Goal: Use online tool/utility: Utilize a website feature to perform a specific function

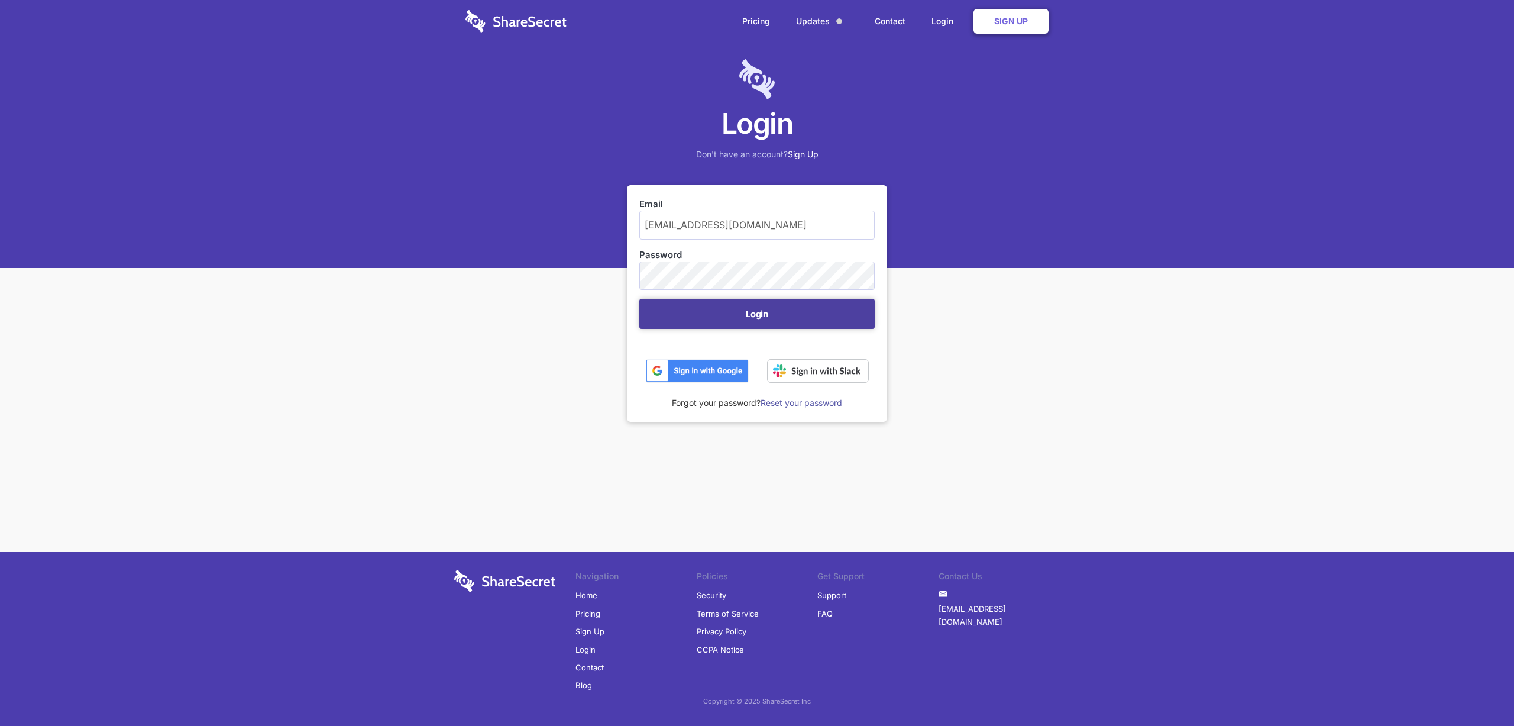
click at [735, 306] on button "Login" at bounding box center [756, 314] width 235 height 30
click at [755, 307] on button "Login" at bounding box center [756, 314] width 235 height 30
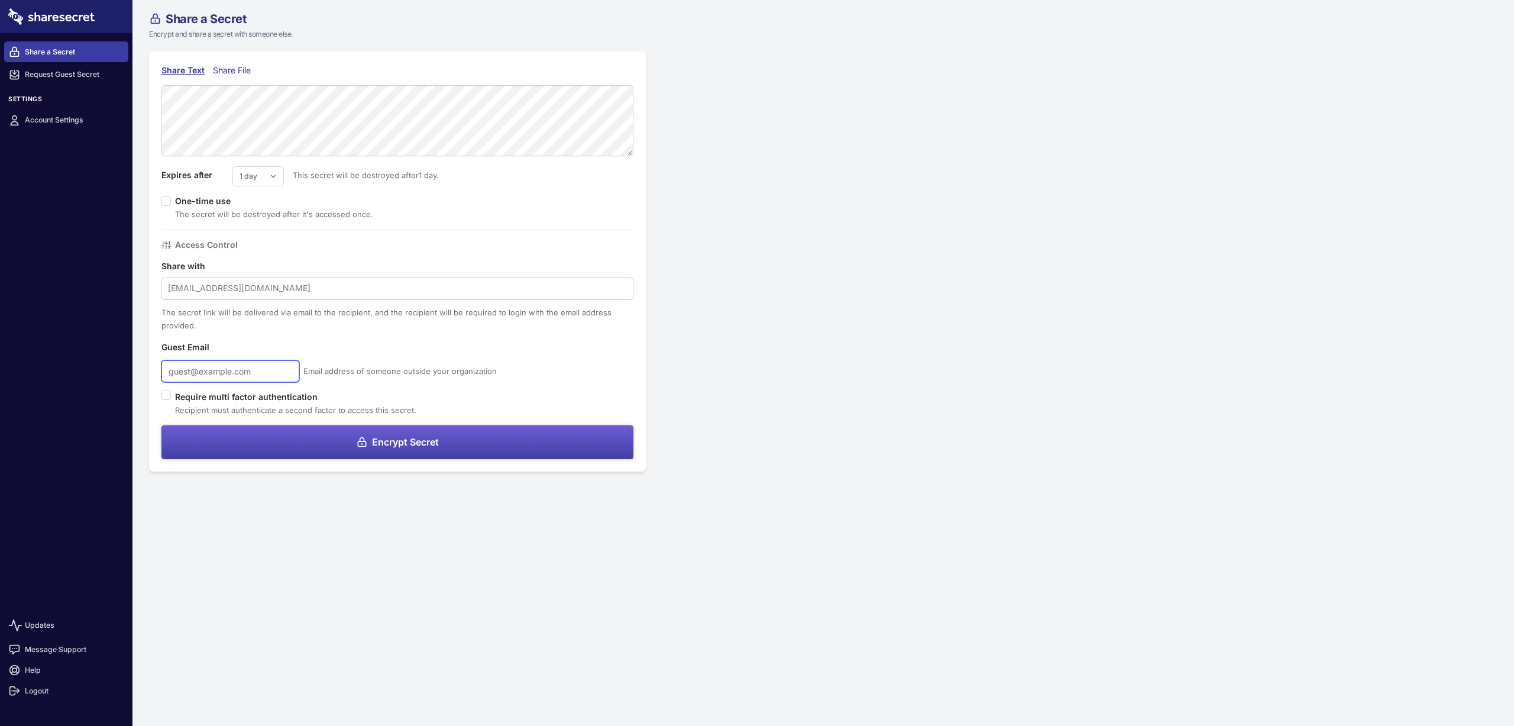
type input "[EMAIL_ADDRESS][DOMAIN_NAME]"
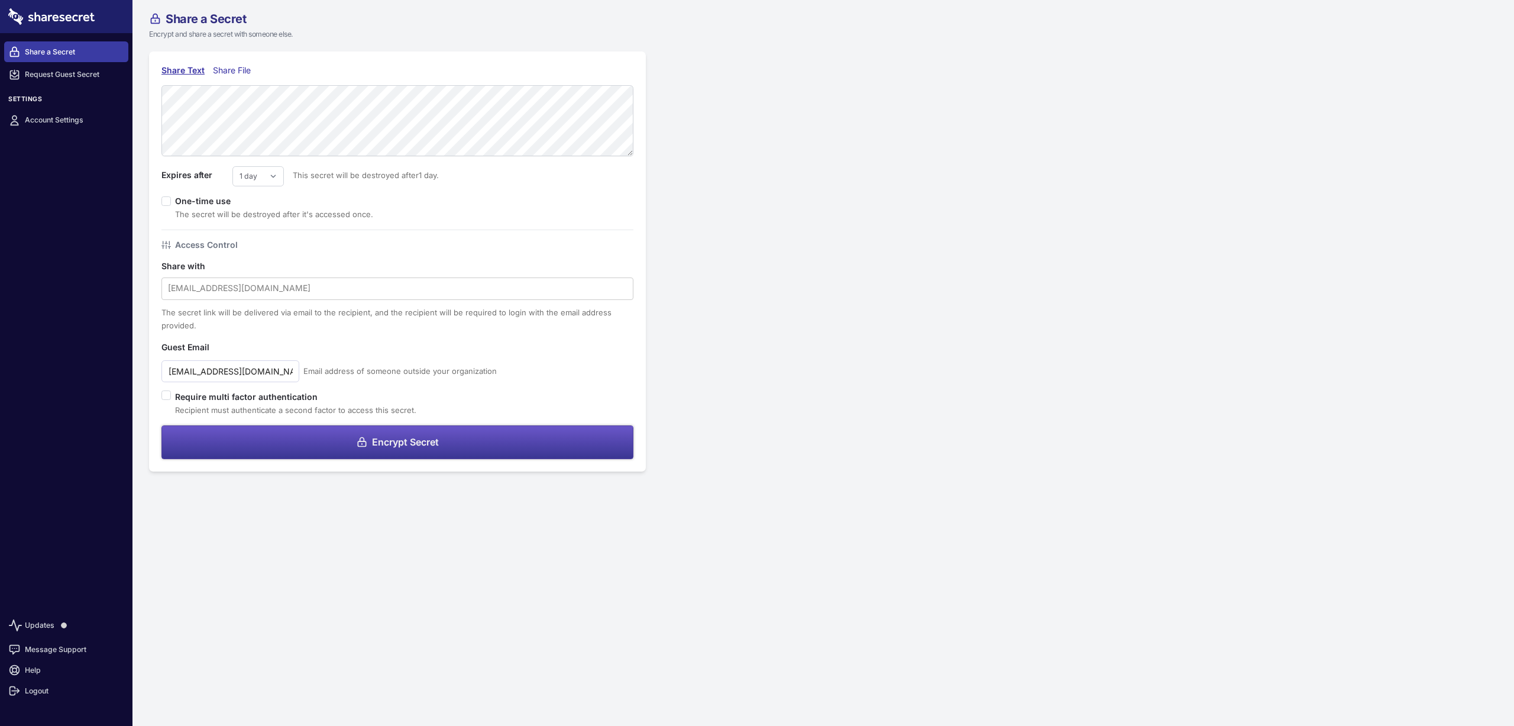
click at [415, 437] on span "Encrypt Secret" at bounding box center [405, 441] width 67 height 9
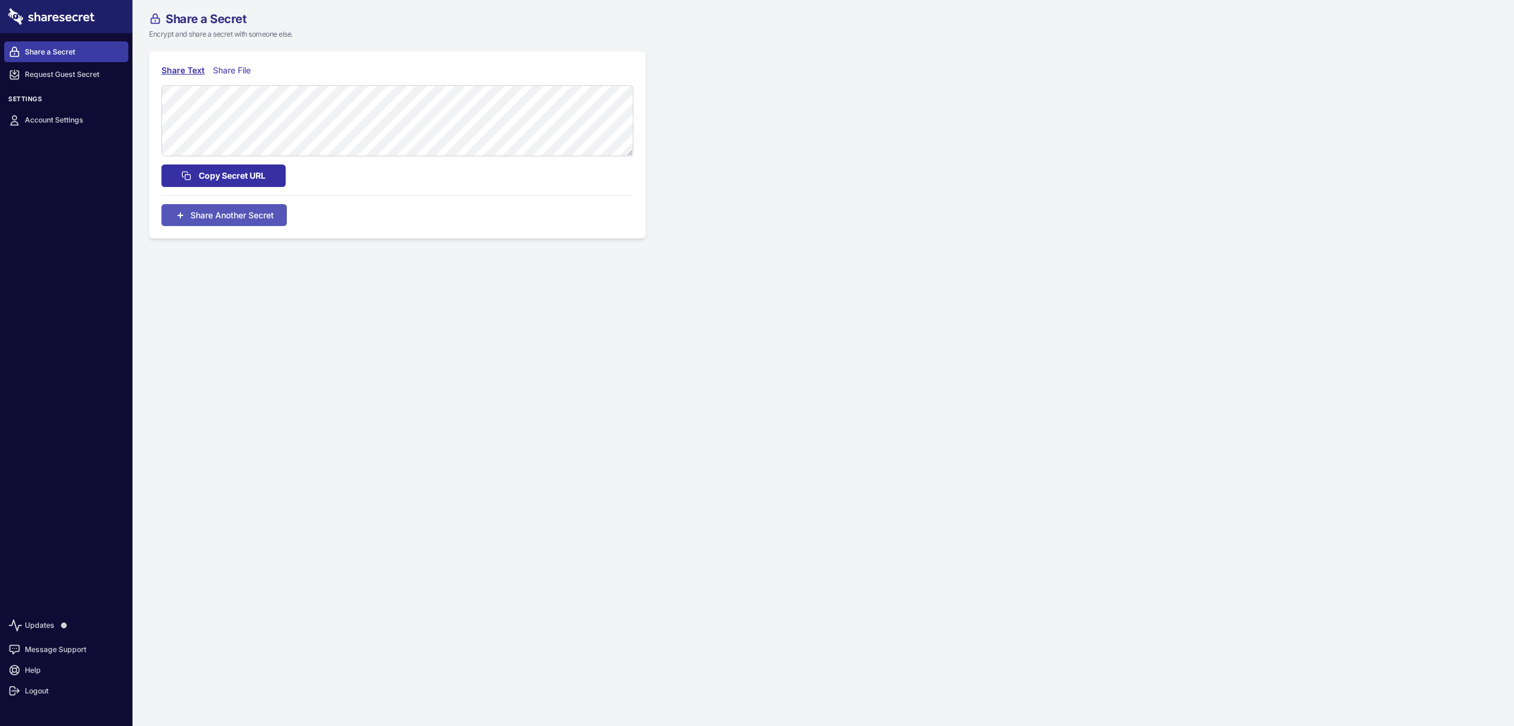
click at [261, 174] on span "Copy Secret URL" at bounding box center [232, 175] width 67 height 13
click at [216, 221] on span "Share Another Secret" at bounding box center [231, 225] width 83 height 12
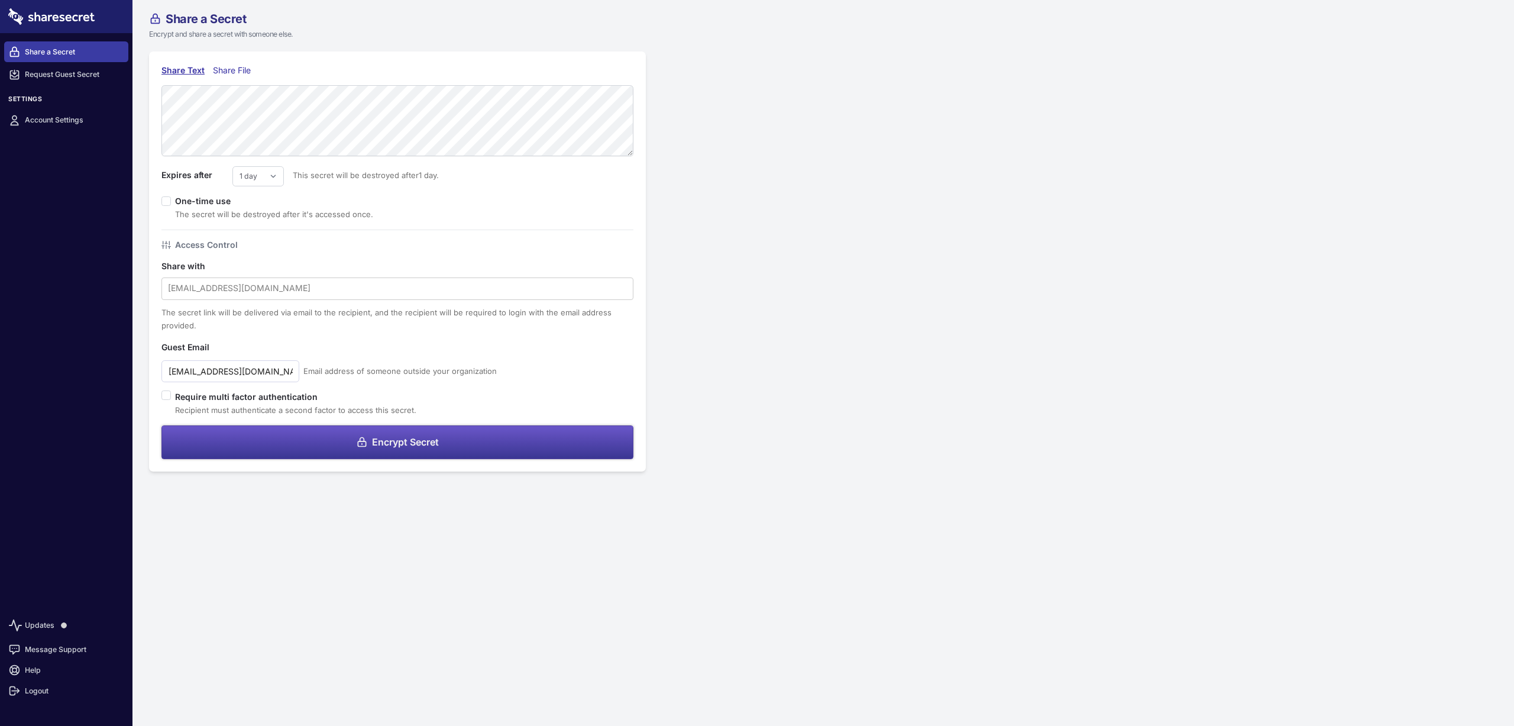
click at [448, 437] on button "Encrypt Secret" at bounding box center [397, 442] width 472 height 34
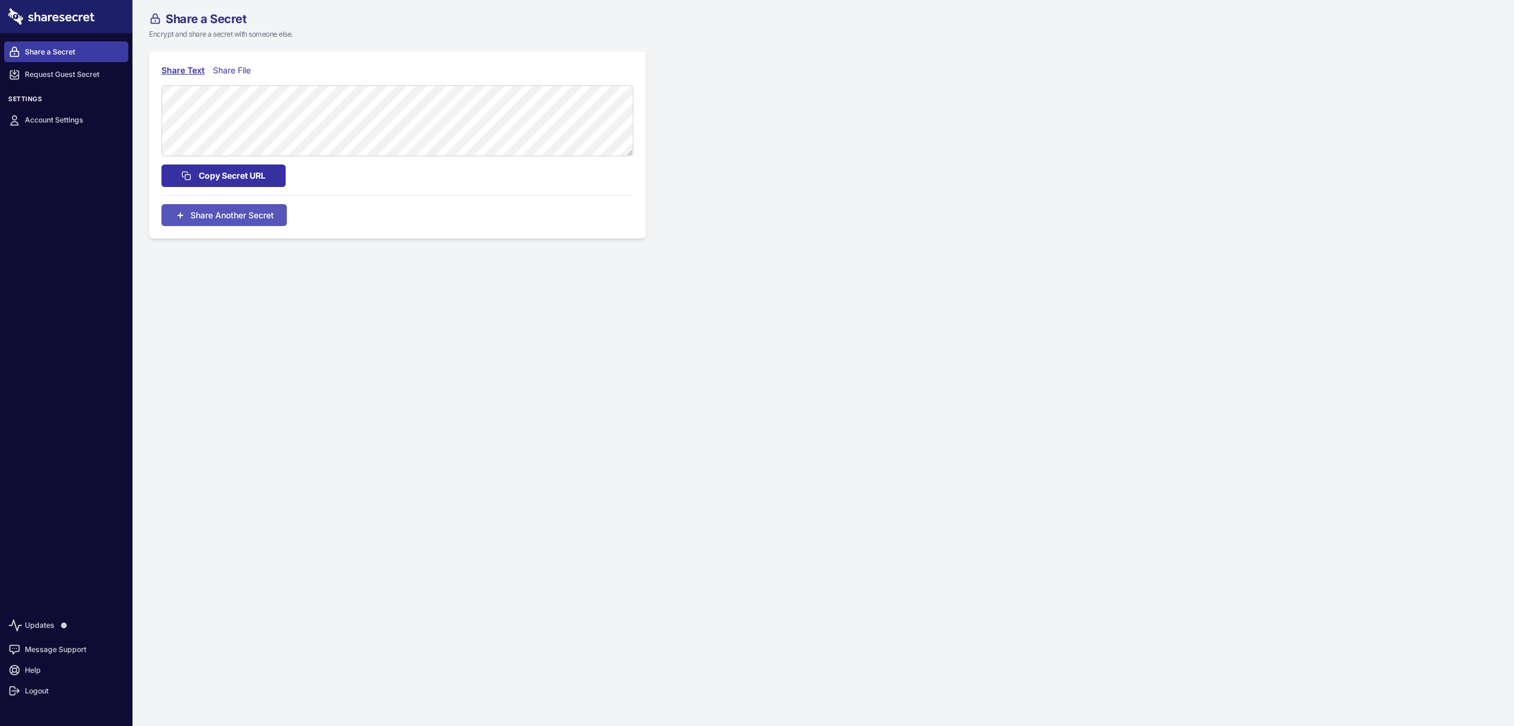
click at [227, 176] on span "Copy Secret URL" at bounding box center [232, 175] width 67 height 13
